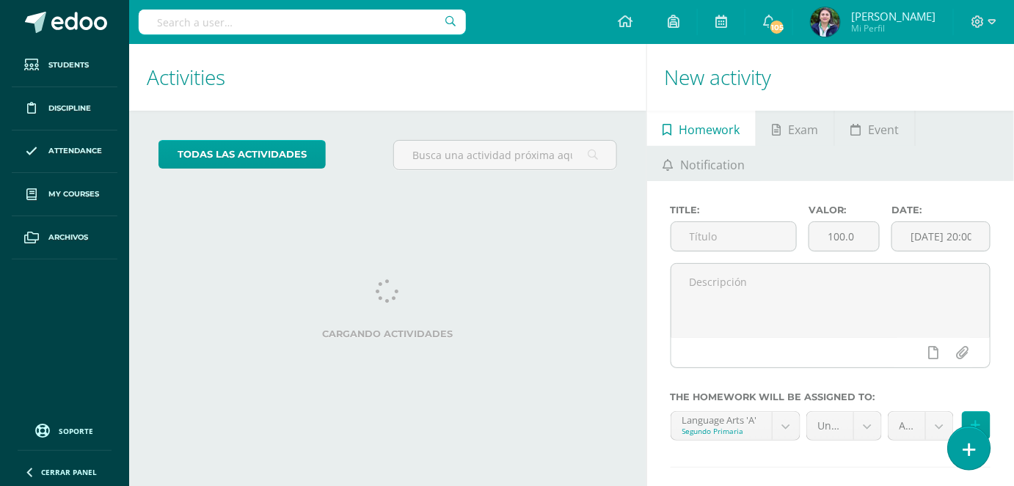
click at [973, 442] on icon at bounding box center [968, 450] width 13 height 17
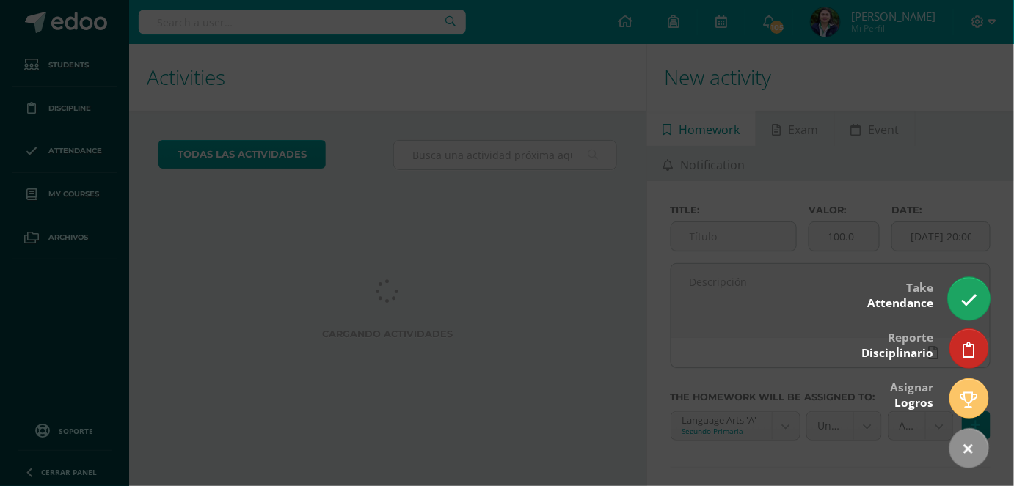
click at [973, 308] on icon at bounding box center [968, 300] width 17 height 17
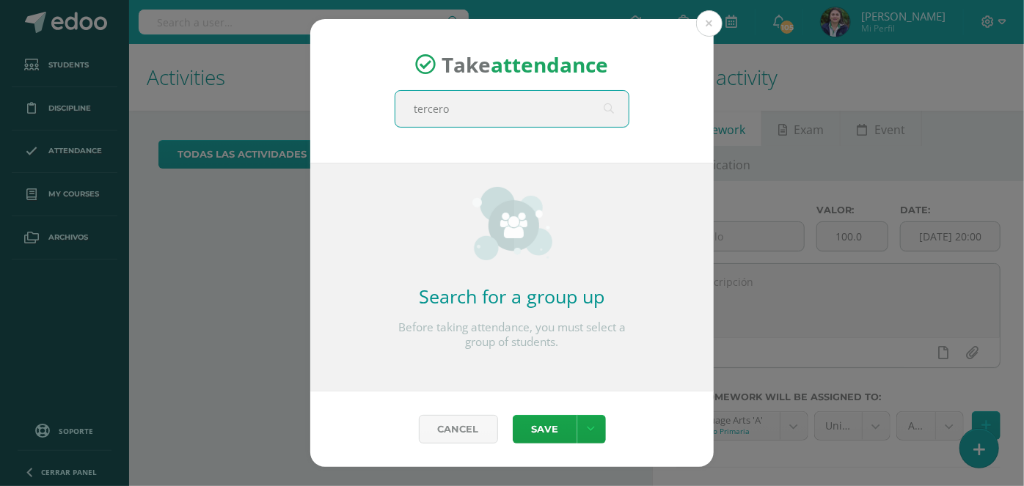
type input "tercero a"
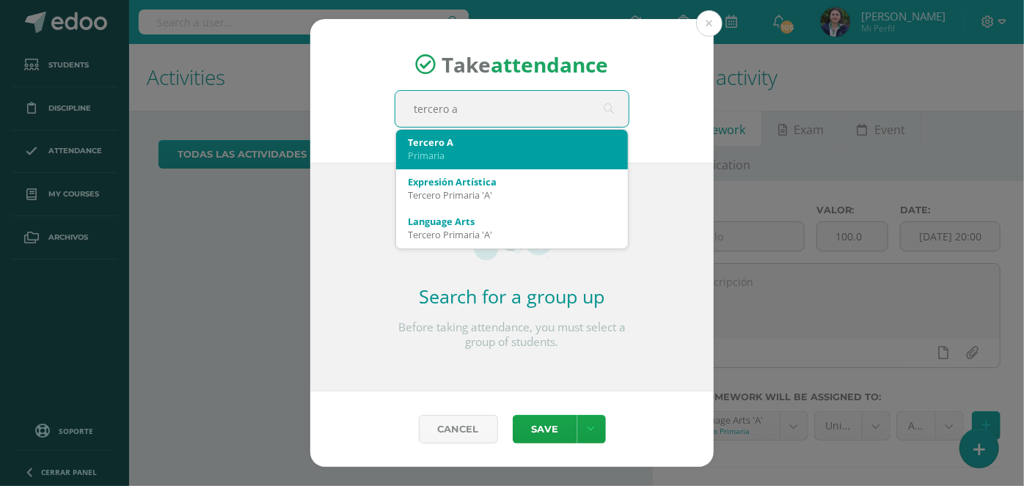
click at [555, 156] on div "Primaria" at bounding box center [512, 155] width 208 height 13
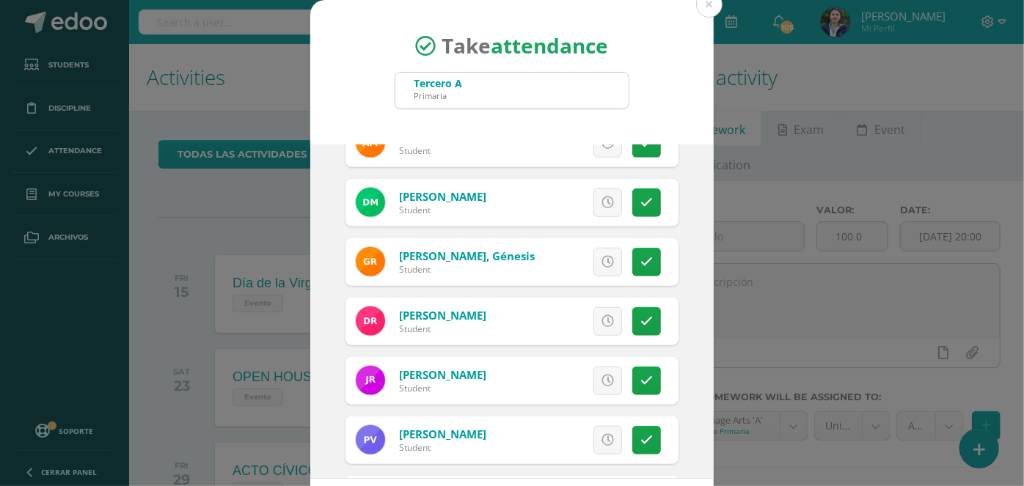
scroll to position [628, 0]
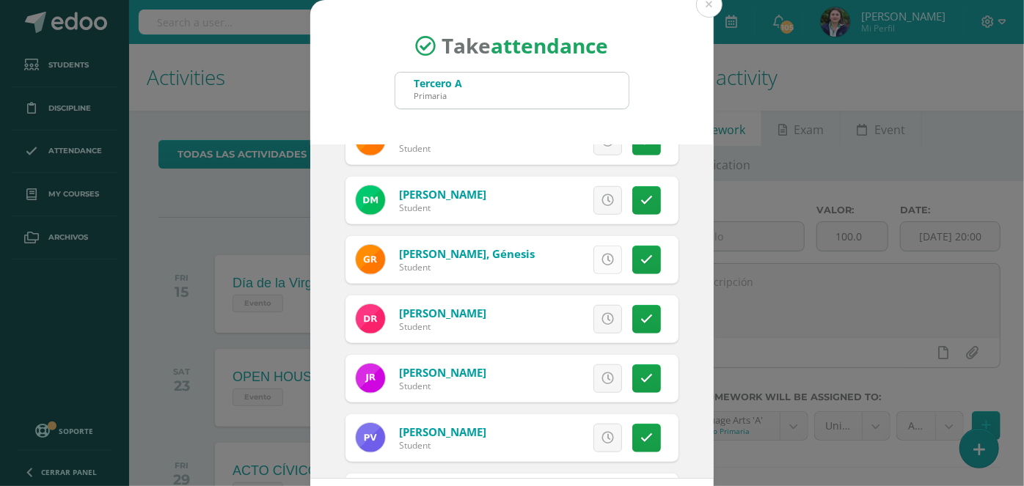
click at [602, 263] on icon at bounding box center [608, 260] width 12 height 12
click at [636, 251] on link at bounding box center [646, 260] width 29 height 29
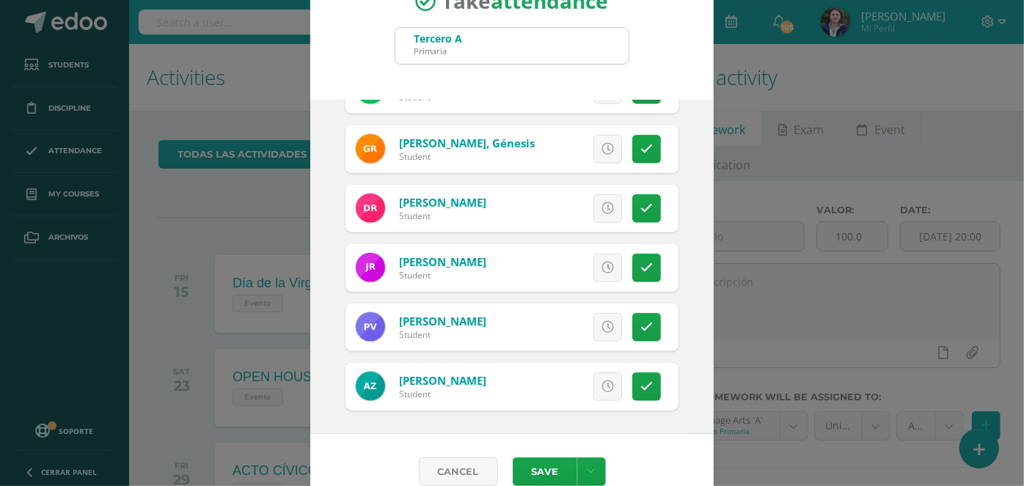
scroll to position [66, 0]
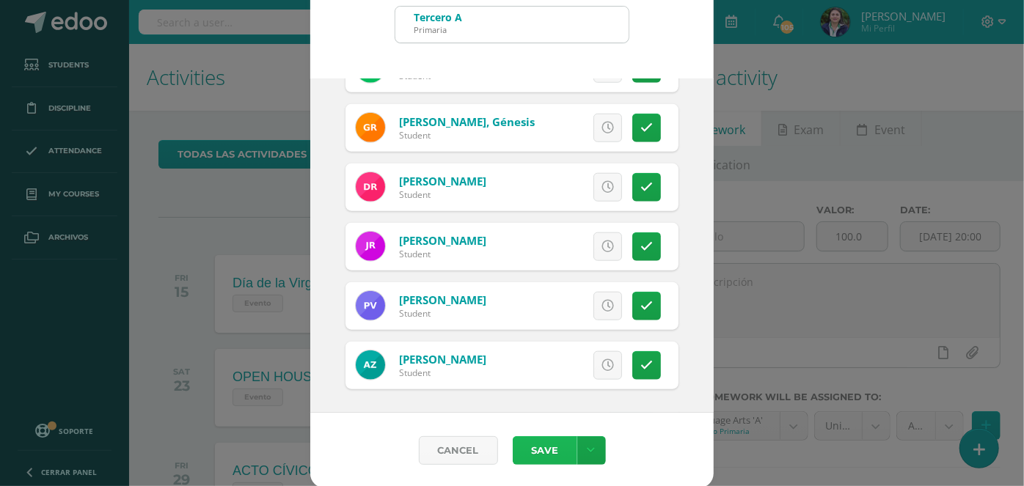
click at [549, 444] on button "Save" at bounding box center [545, 450] width 65 height 29
